Goal: Information Seeking & Learning: Learn about a topic

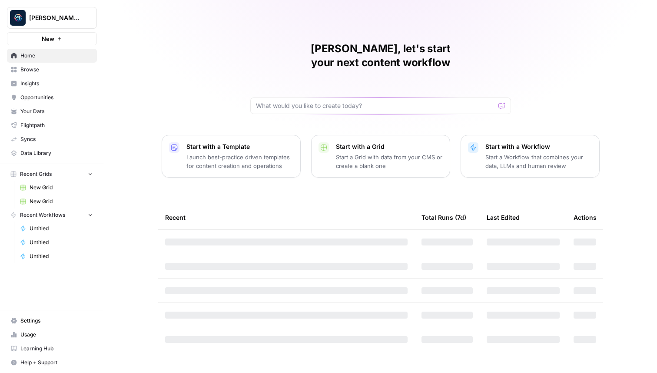
click at [43, 79] on link "Insights" at bounding box center [52, 84] width 90 height 14
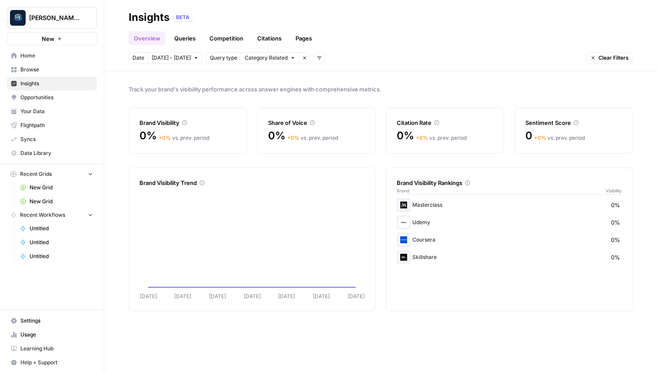
click at [73, 26] on button "Berna's Personal" at bounding box center [52, 18] width 90 height 22
type input "carta"
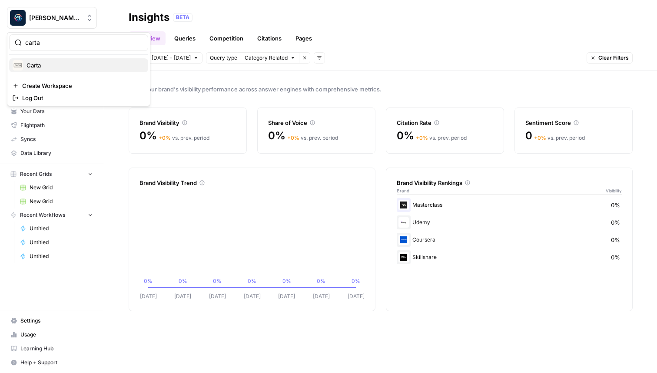
click at [70, 63] on span "Carta" at bounding box center [84, 65] width 115 height 9
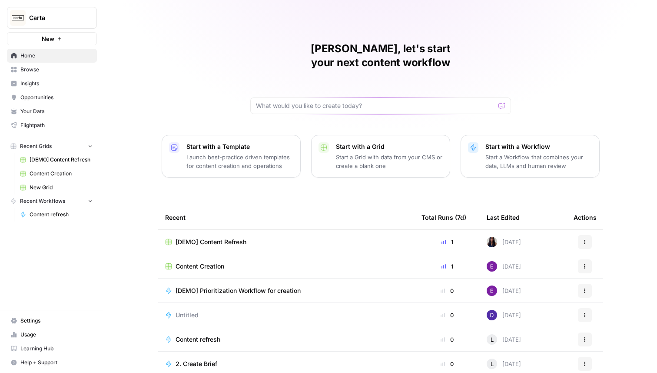
click at [63, 79] on link "Insights" at bounding box center [52, 84] width 90 height 14
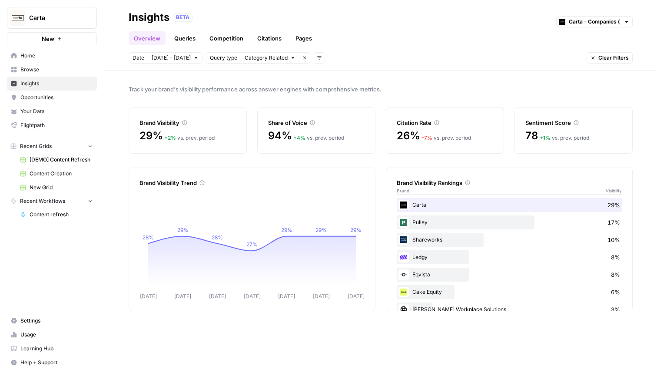
click at [194, 35] on link "Queries" at bounding box center [185, 38] width 32 height 14
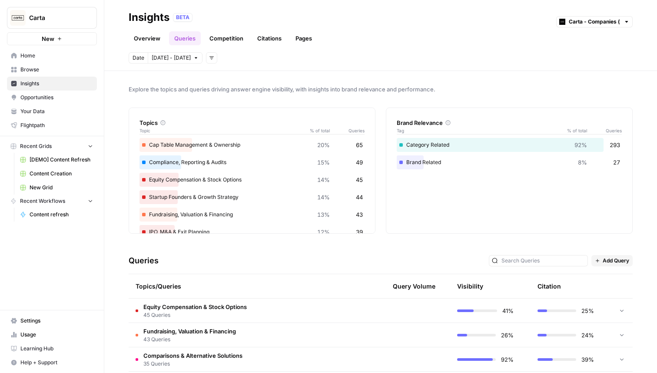
click at [208, 36] on link "Competition" at bounding box center [226, 38] width 44 height 14
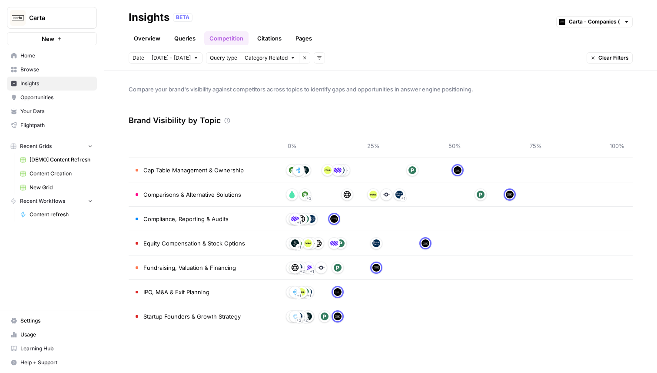
click at [260, 37] on link "Citations" at bounding box center [269, 38] width 35 height 14
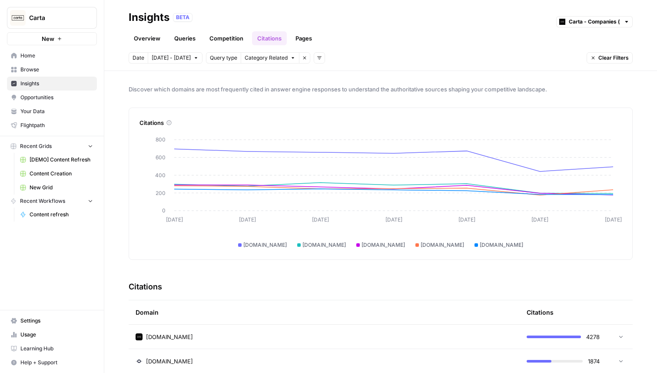
click at [306, 38] on link "Pages" at bounding box center [303, 38] width 27 height 14
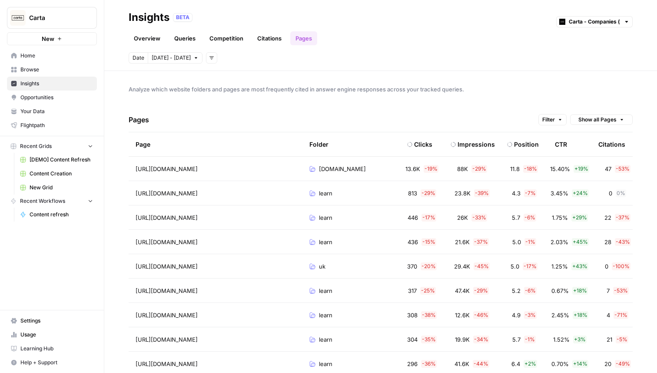
click at [275, 43] on link "Citations" at bounding box center [269, 38] width 35 height 14
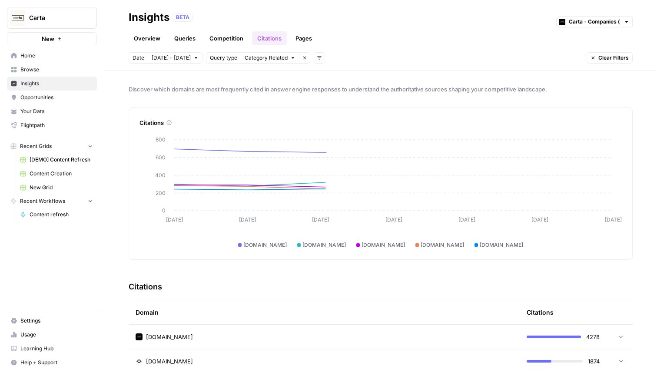
click at [216, 40] on link "Competition" at bounding box center [226, 38] width 44 height 14
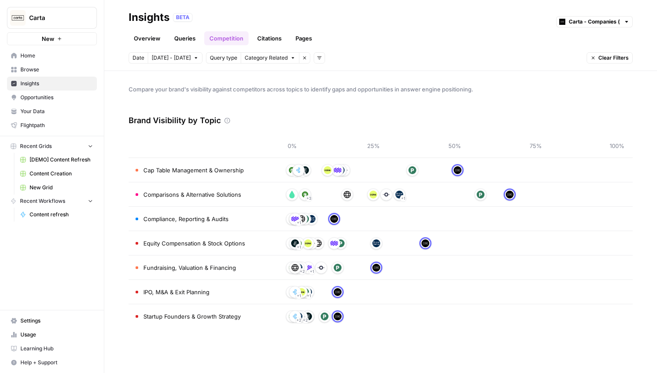
click at [170, 38] on link "Queries" at bounding box center [185, 38] width 32 height 14
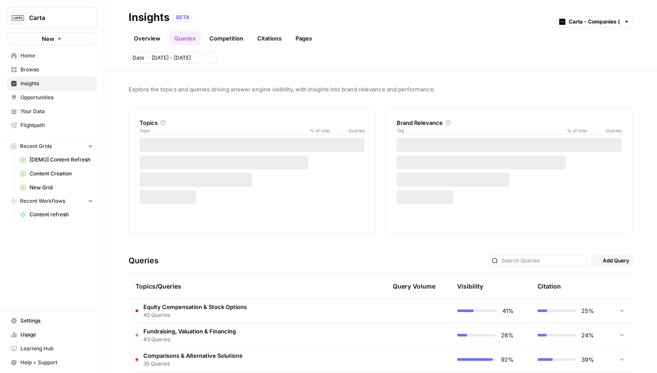
click at [148, 38] on link "Overview" at bounding box center [147, 38] width 37 height 14
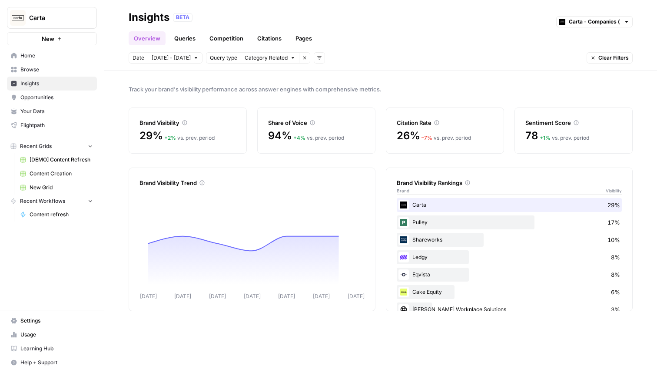
click at [51, 96] on span "Opportunities" at bounding box center [56, 97] width 73 height 8
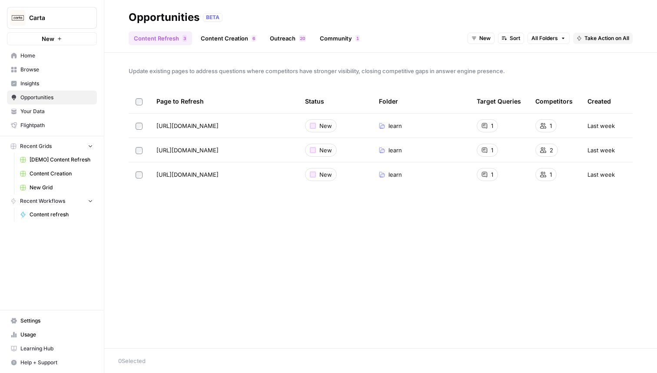
click at [136, 120] on td at bounding box center [139, 125] width 21 height 24
